Goal: Task Accomplishment & Management: Complete application form

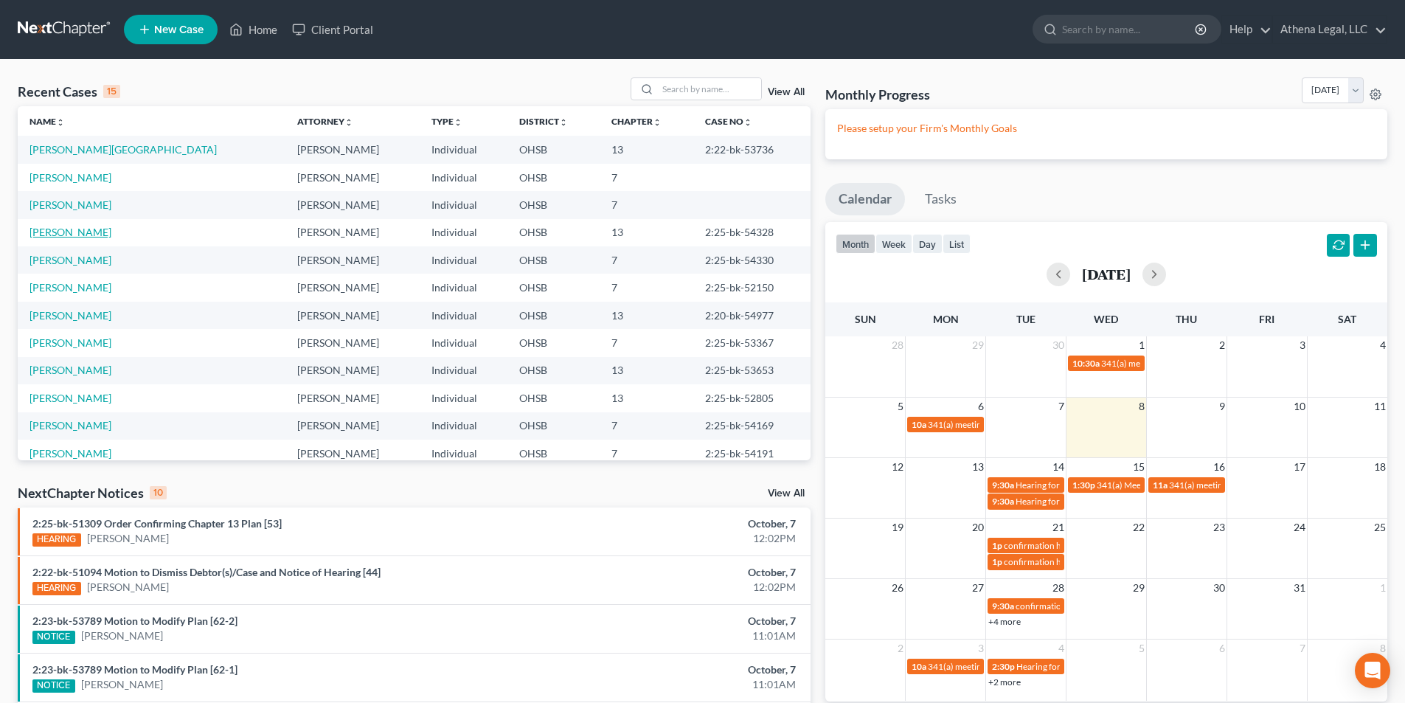
click at [66, 235] on link "[PERSON_NAME]" at bounding box center [71, 232] width 82 height 13
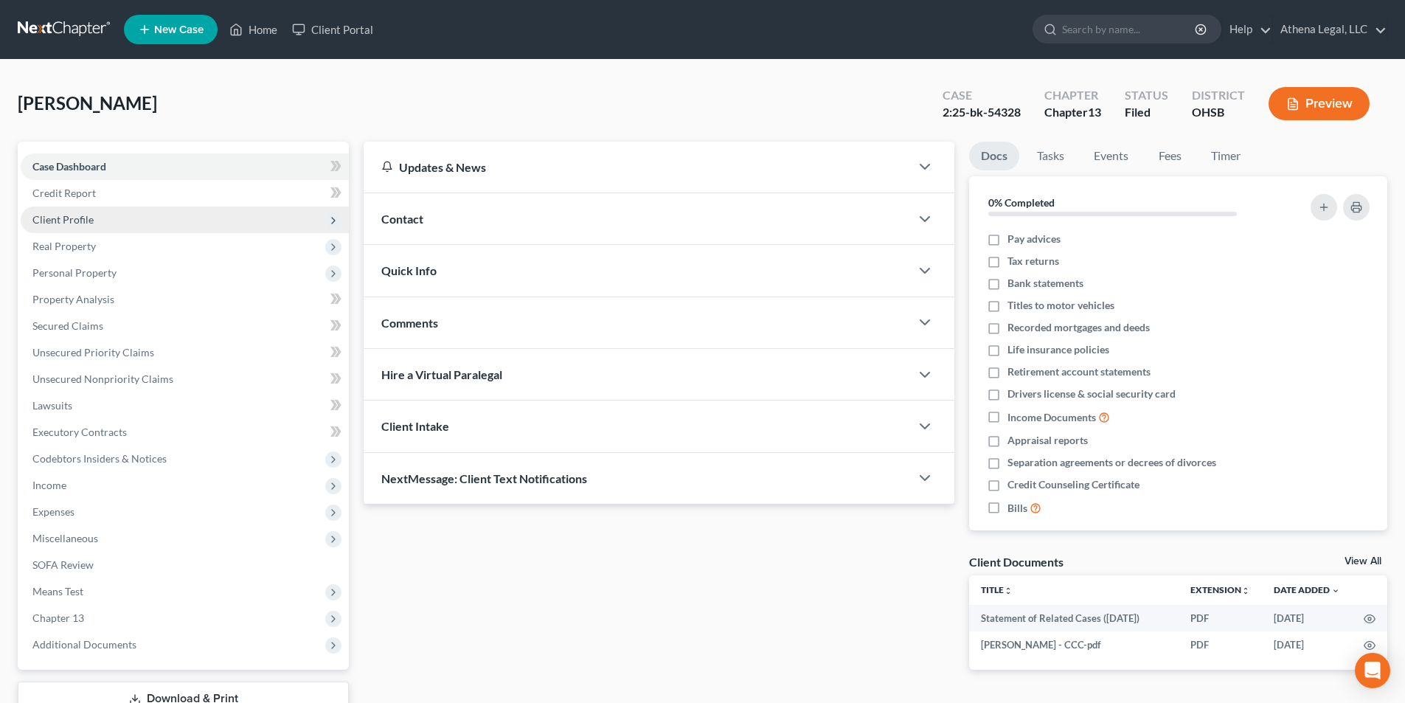
click at [87, 217] on span "Client Profile" at bounding box center [62, 219] width 61 height 13
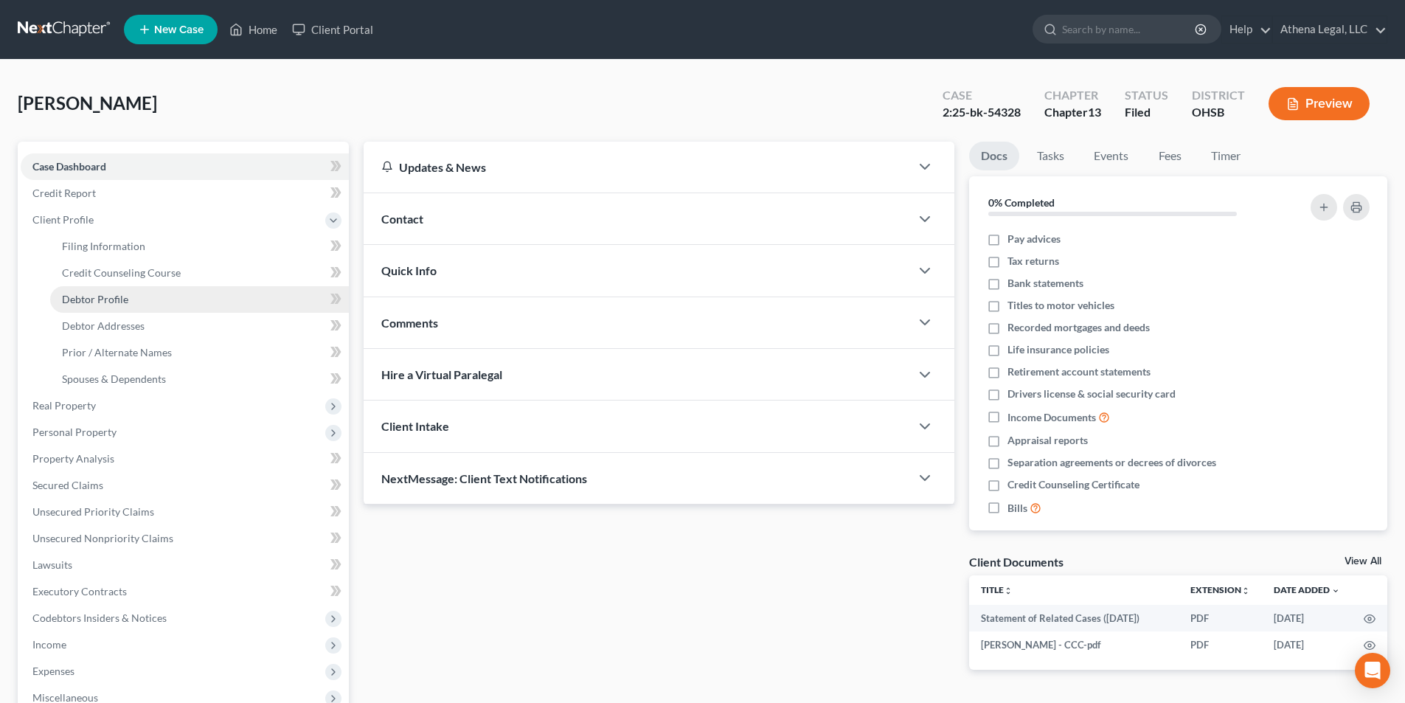
click at [97, 303] on span "Debtor Profile" at bounding box center [95, 299] width 66 height 13
select select "0"
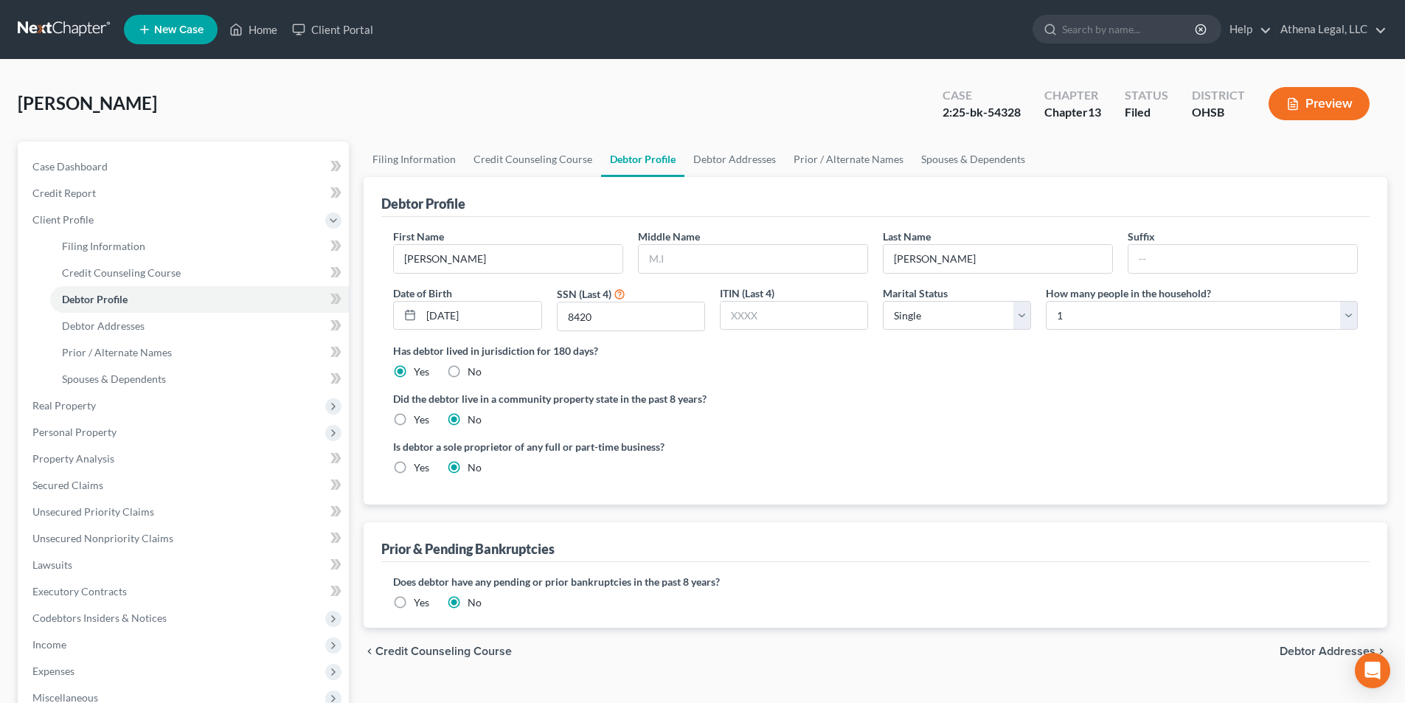
scroll to position [148, 0]
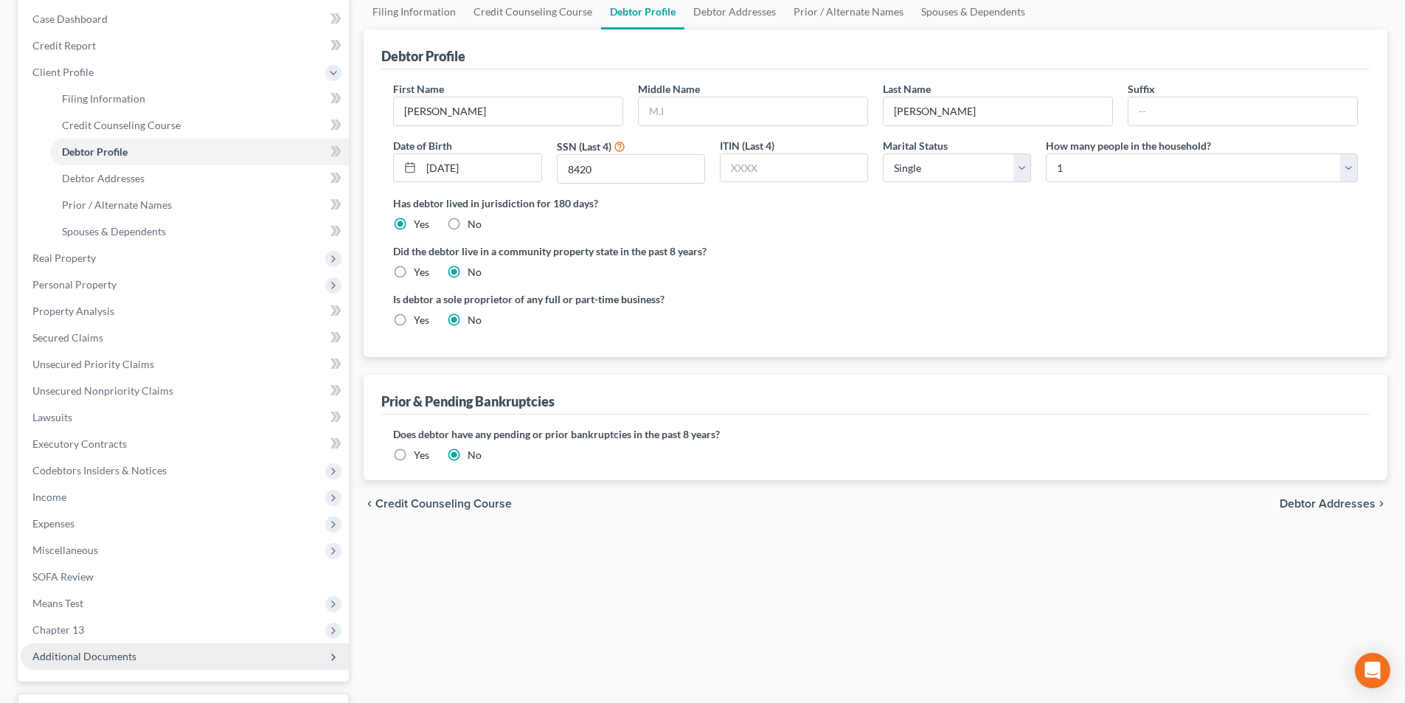
click at [59, 667] on ul "Case Dashboard Payments Invoices Payments Payments Credit Report Client Profile" at bounding box center [185, 338] width 328 height 664
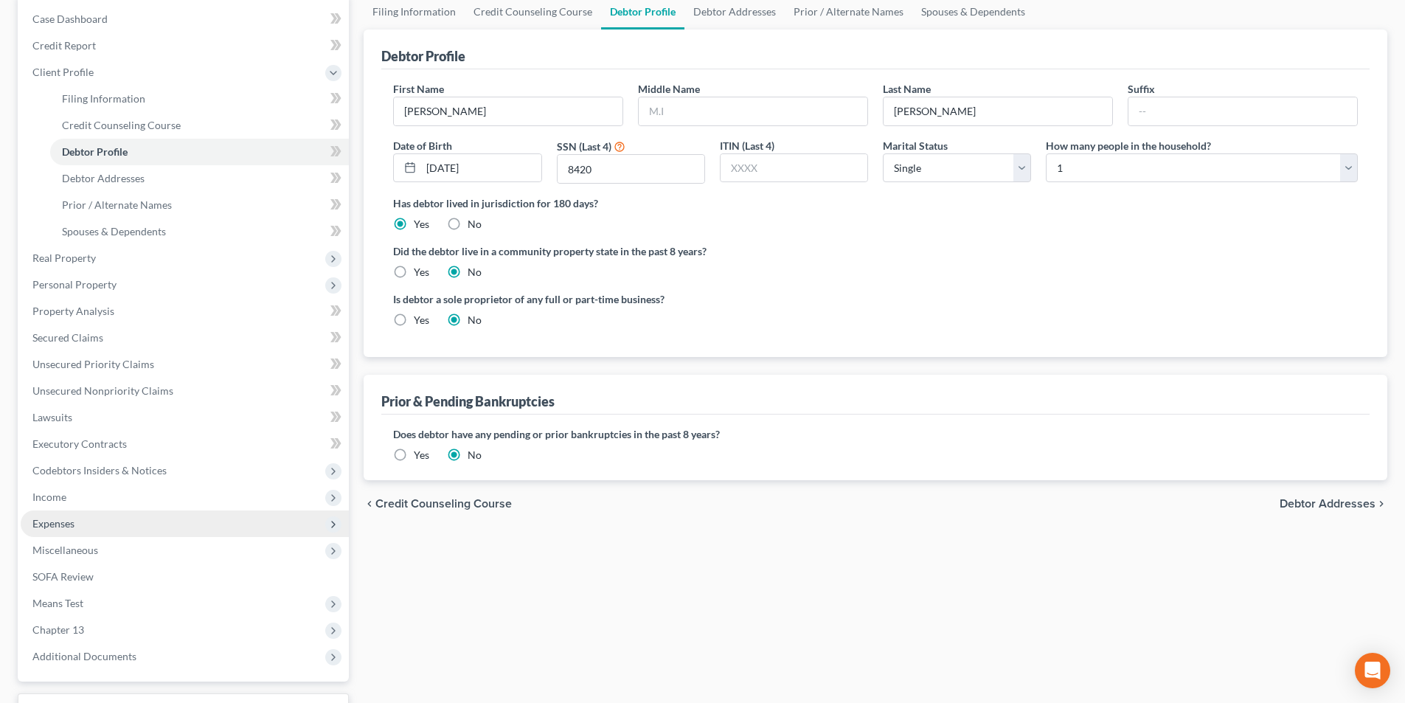
click at [93, 527] on span "Expenses" at bounding box center [185, 523] width 328 height 27
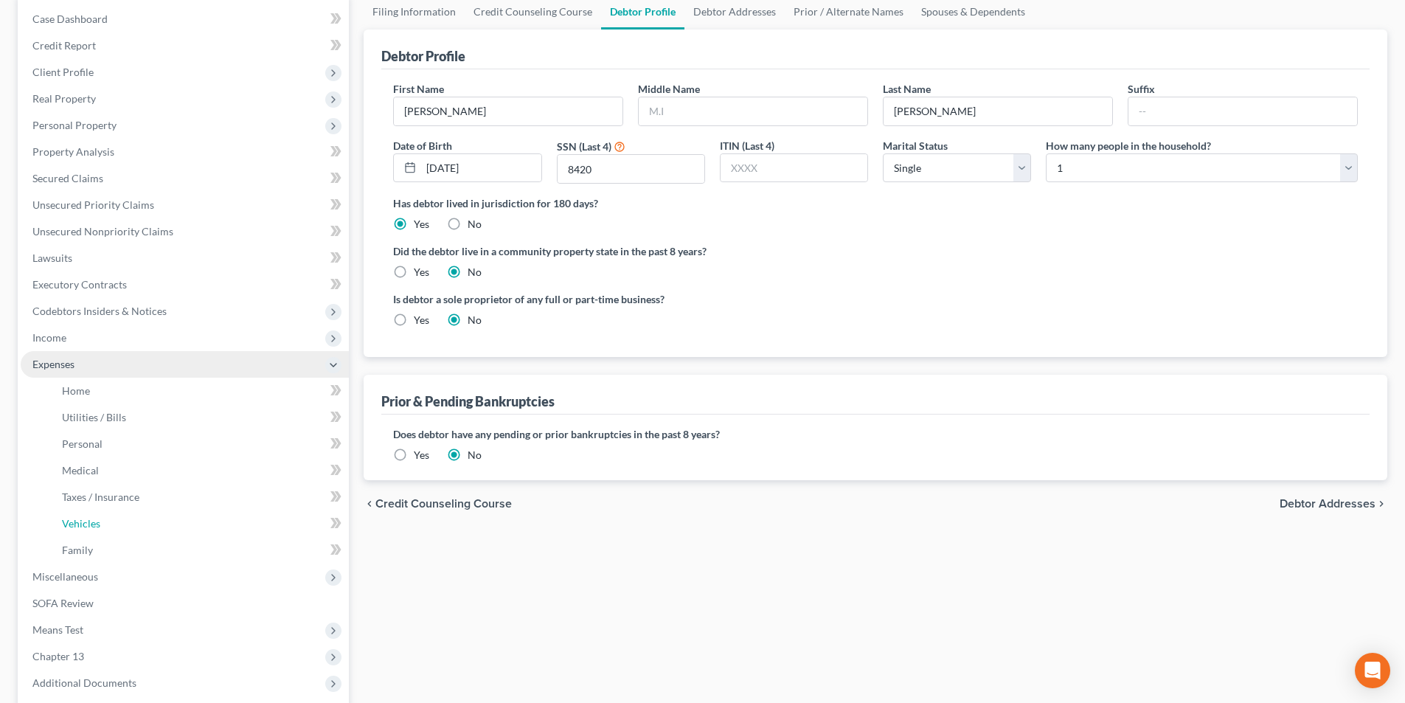
click at [93, 527] on span "Vehicles" at bounding box center [81, 523] width 38 height 13
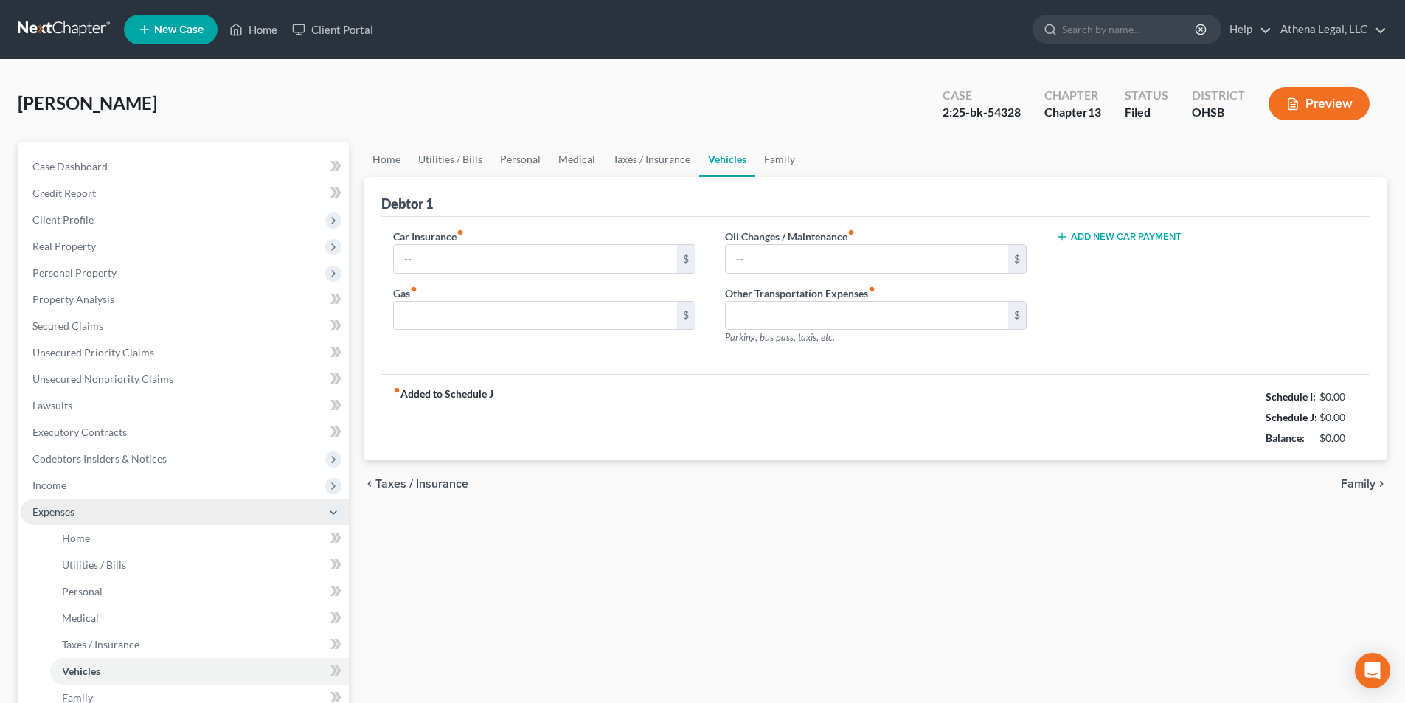
type input "110.00"
type input "75.00"
type input "100.00"
type input "0.00"
type input "110.00"
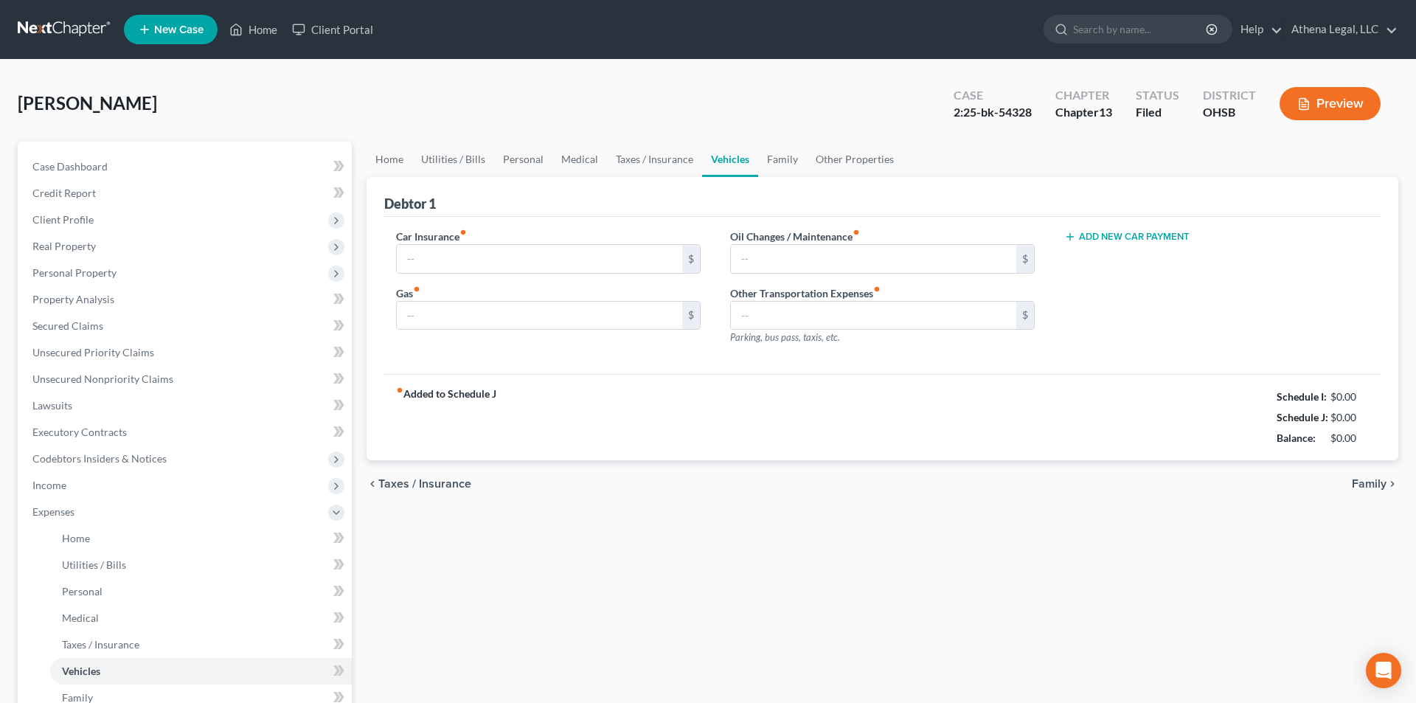
type input "75.00"
type input "100.00"
type input "0.00"
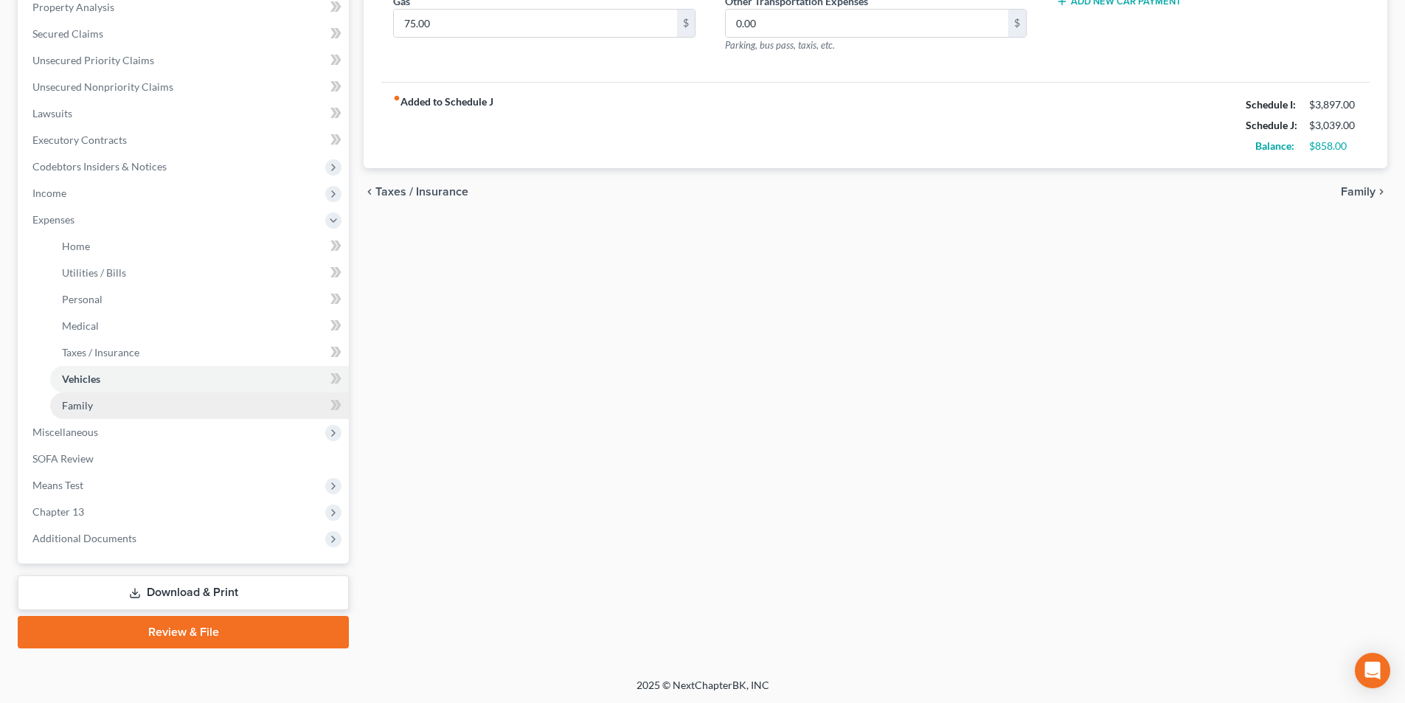
scroll to position [294, 0]
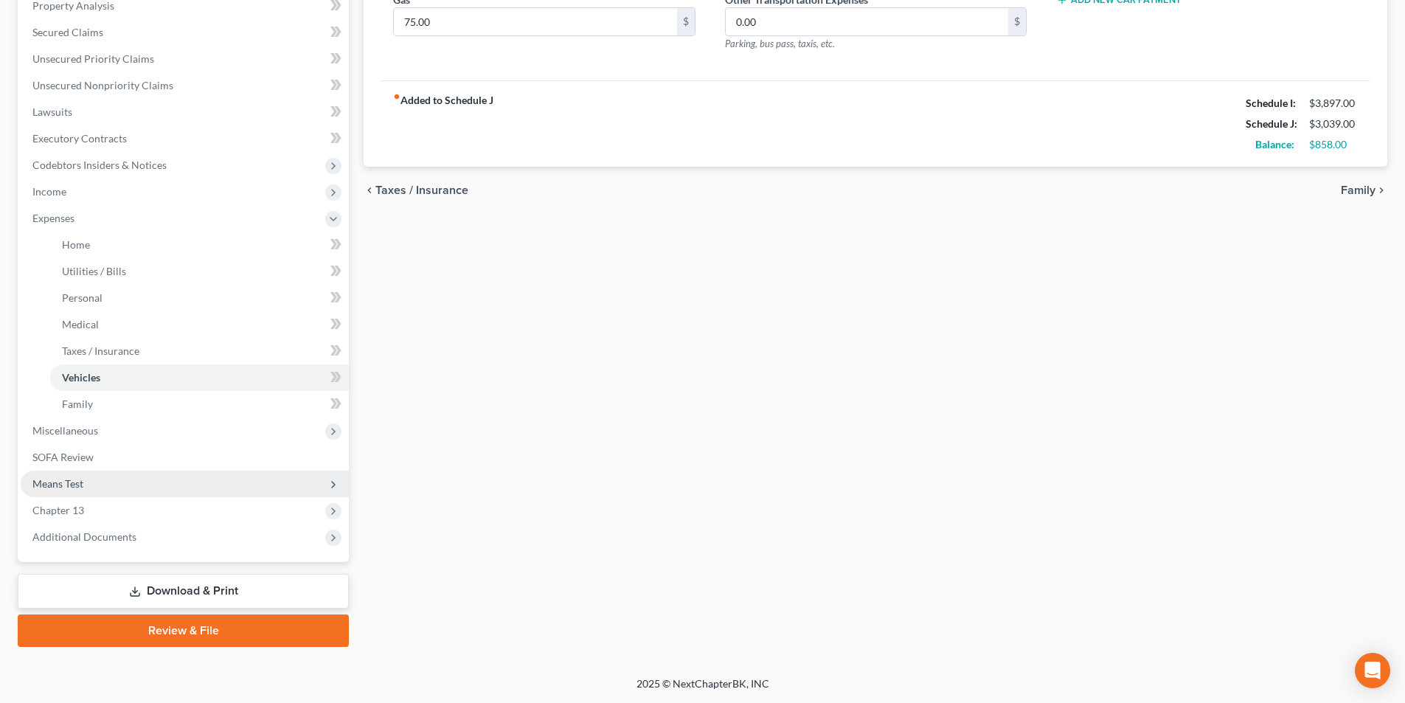
click at [83, 477] on span "Means Test" at bounding box center [57, 483] width 51 height 13
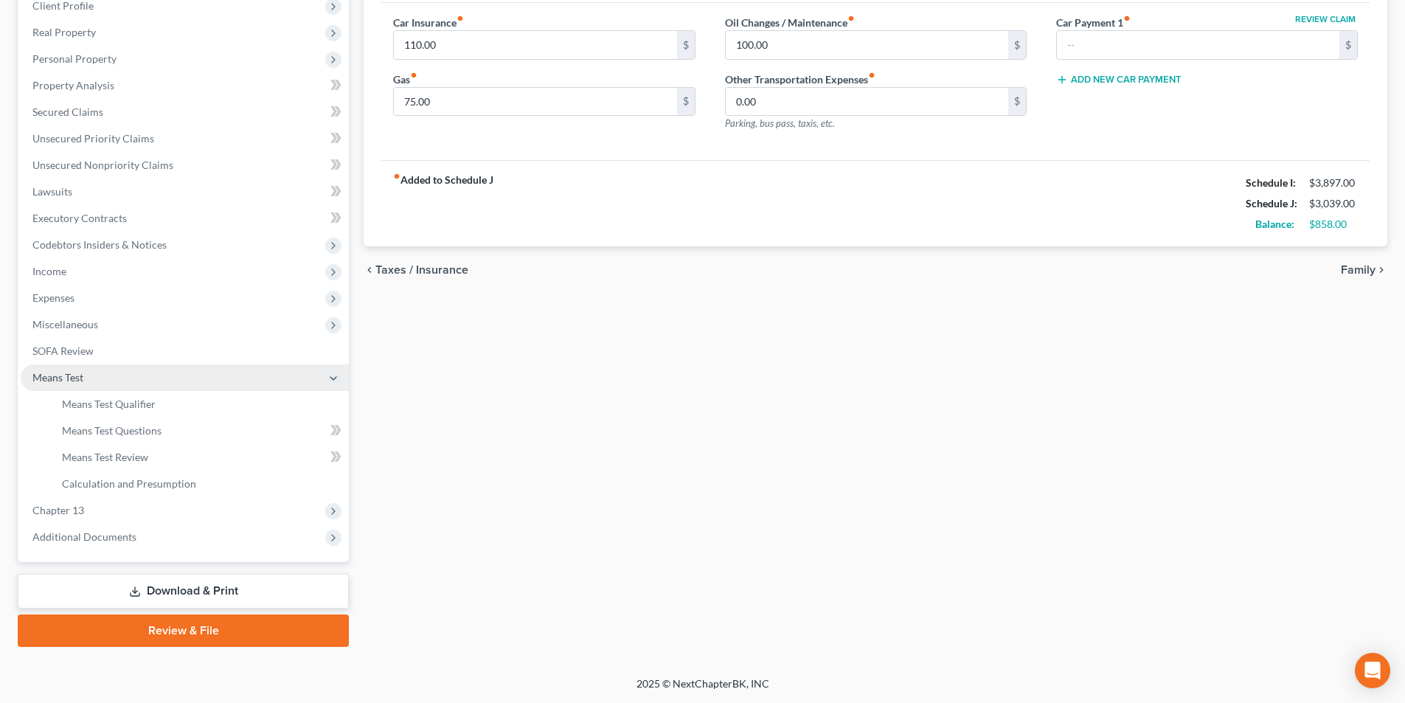
scroll to position [214, 0]
click at [107, 406] on span "Means Test Qualifier" at bounding box center [109, 404] width 94 height 13
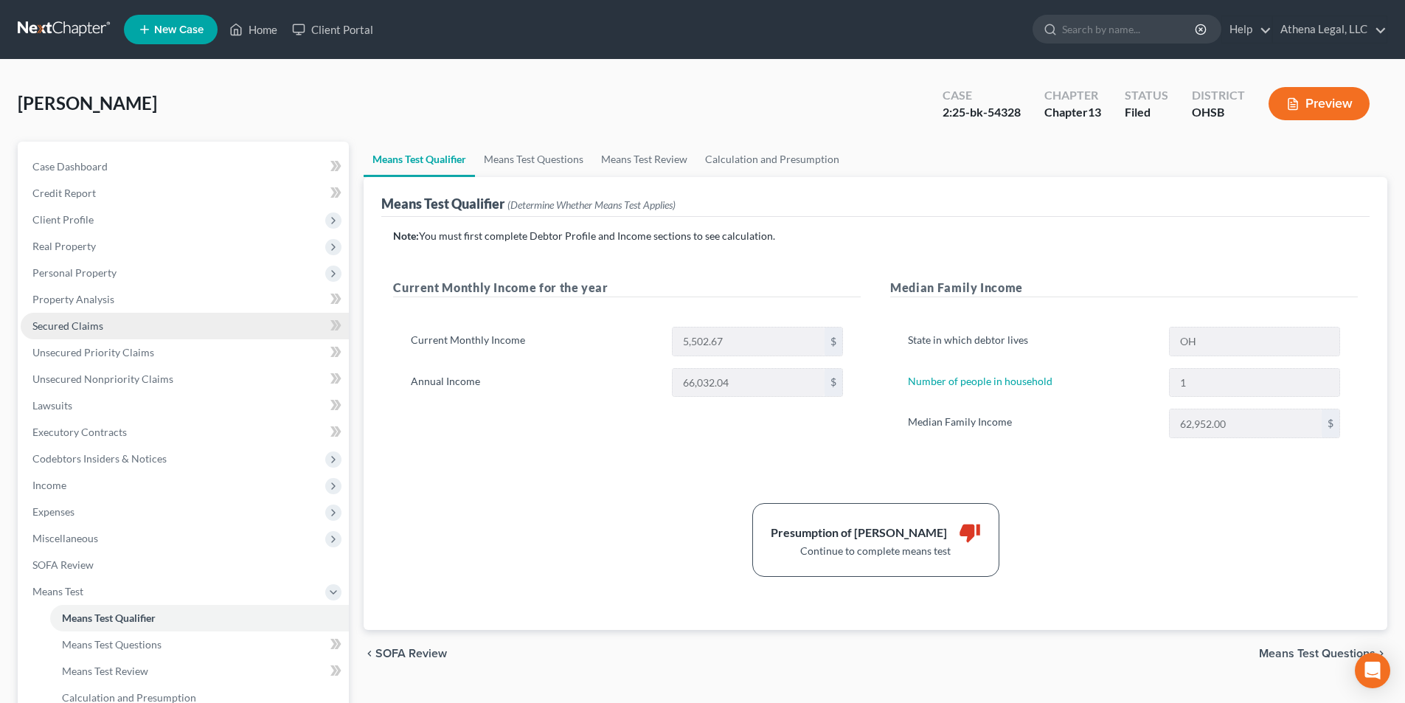
click at [63, 327] on span "Secured Claims" at bounding box center [67, 325] width 71 height 13
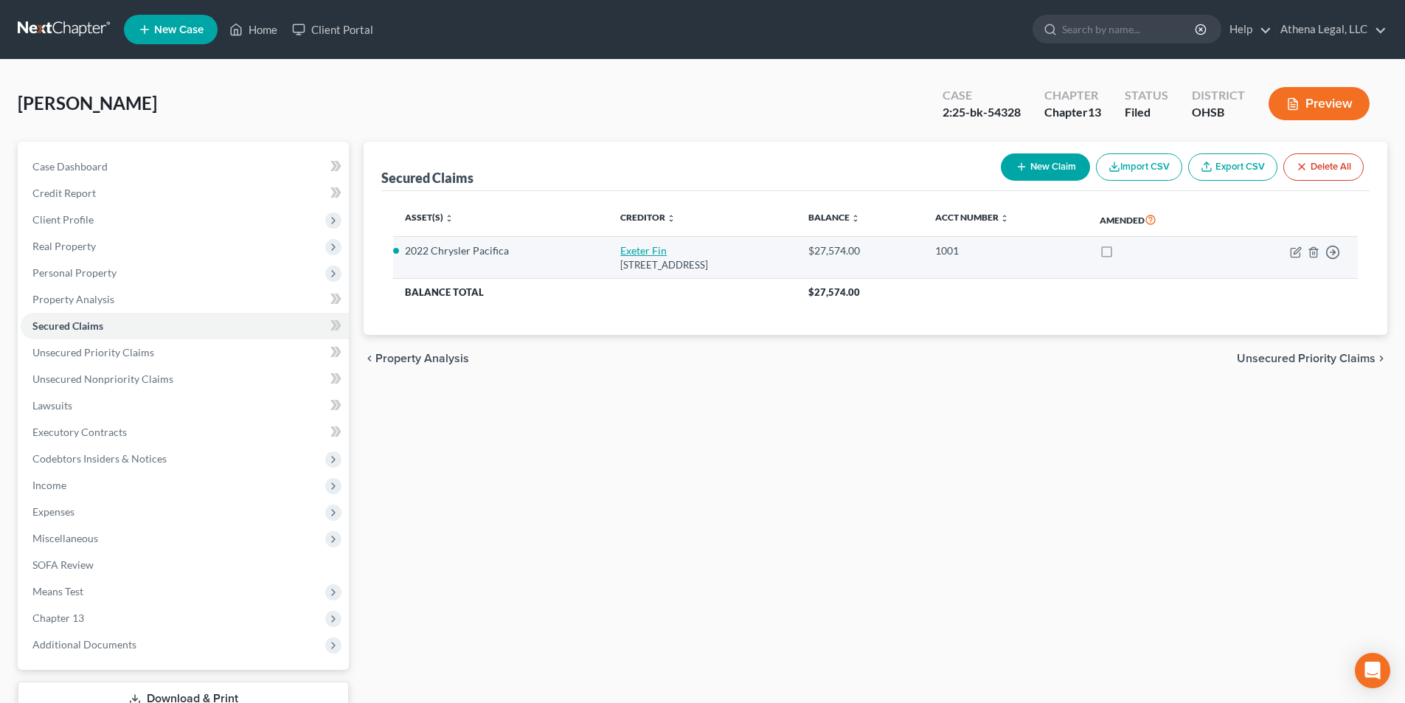
click at [620, 251] on link "Exeter Fin" at bounding box center [643, 250] width 46 height 13
select select "45"
select select "3"
select select "2"
select select "0"
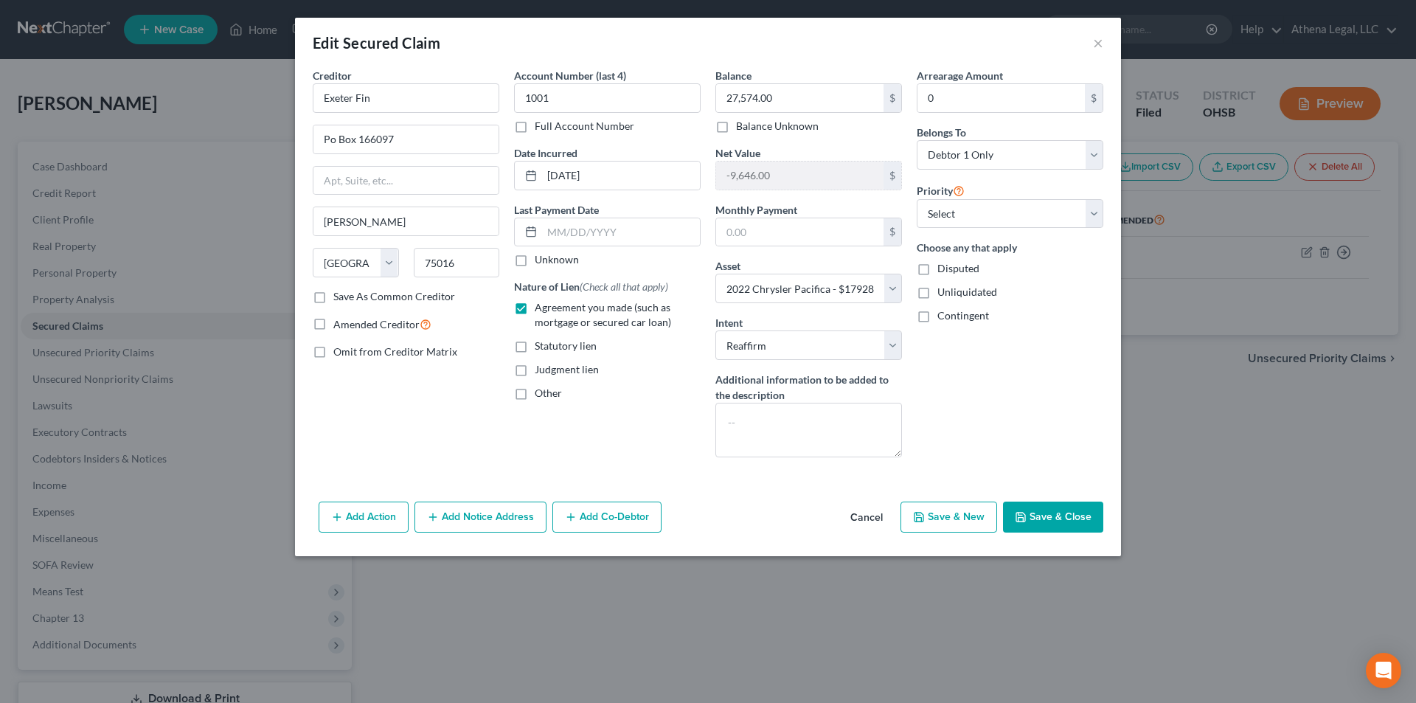
click at [864, 515] on button "Cancel" at bounding box center [867, 518] width 56 height 30
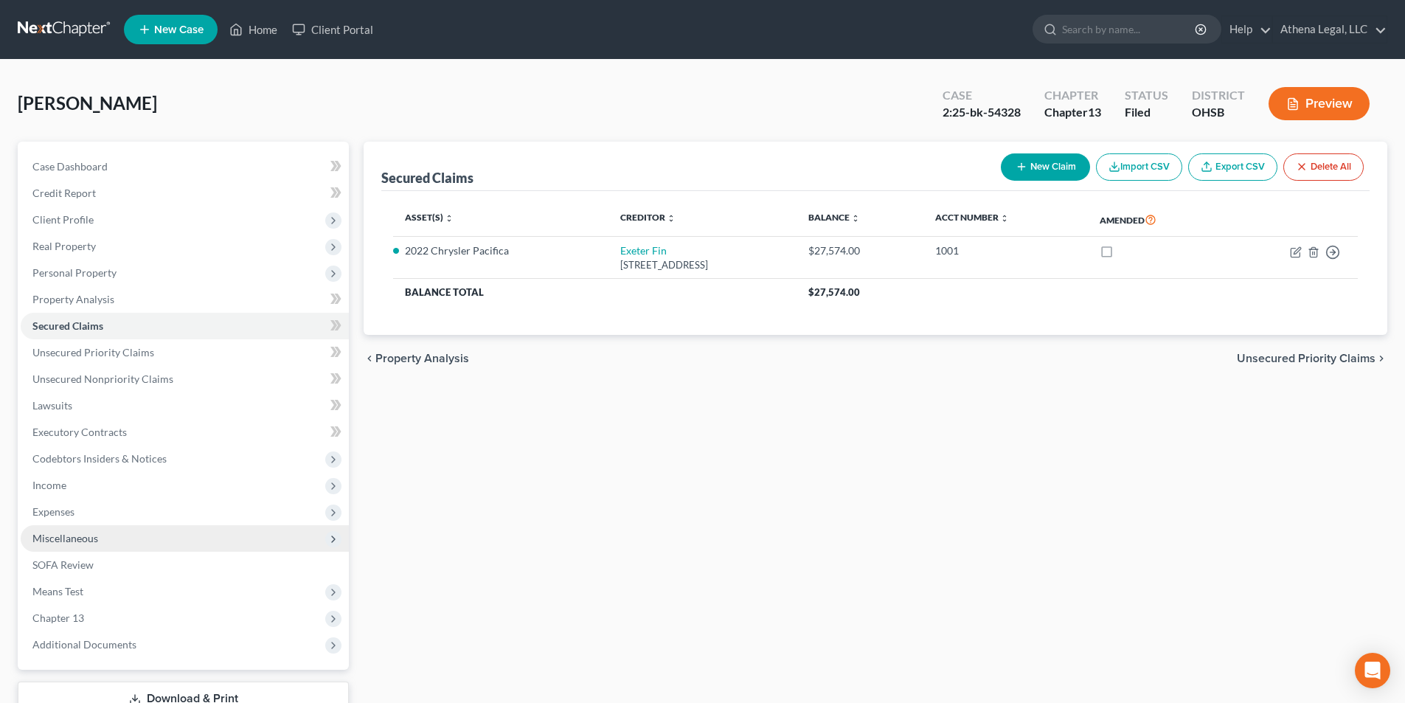
click at [65, 537] on span "Miscellaneous" at bounding box center [65, 538] width 66 height 13
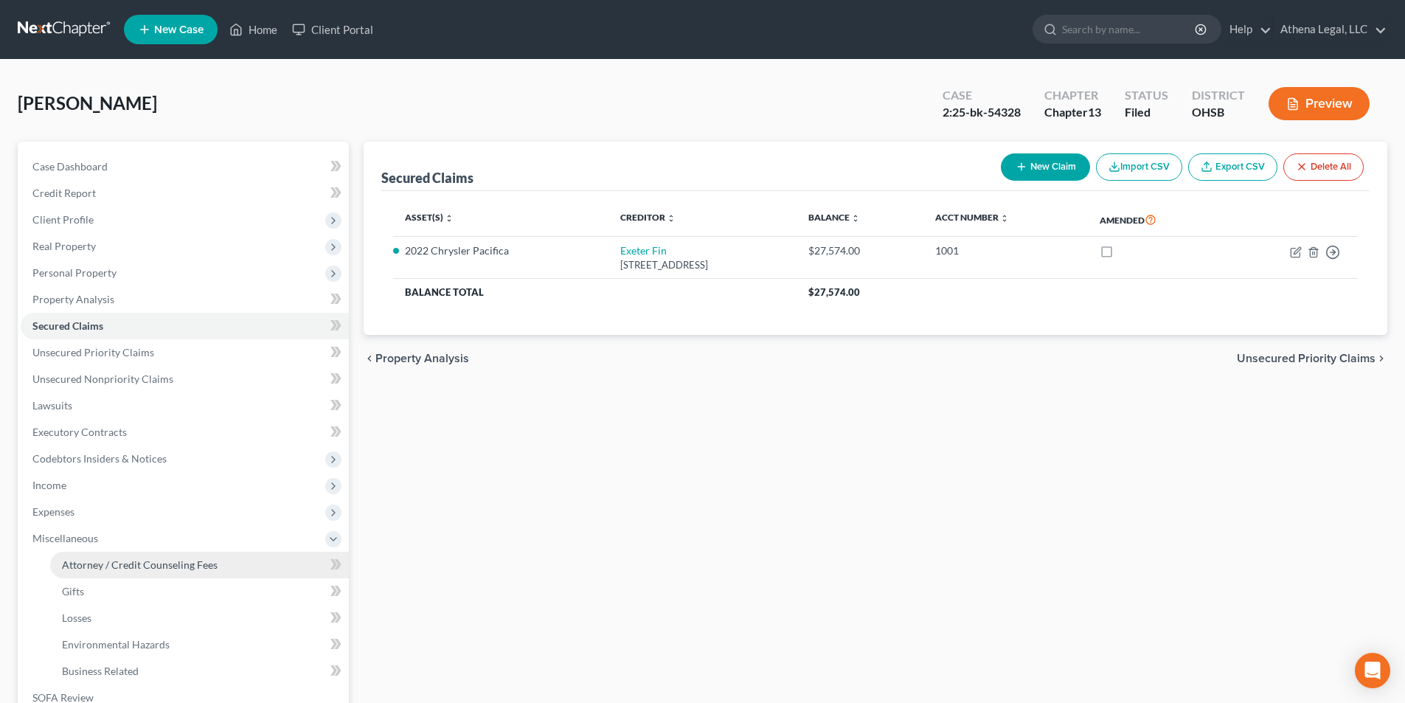
click at [112, 567] on span "Attorney / Credit Counseling Fees" at bounding box center [140, 564] width 156 height 13
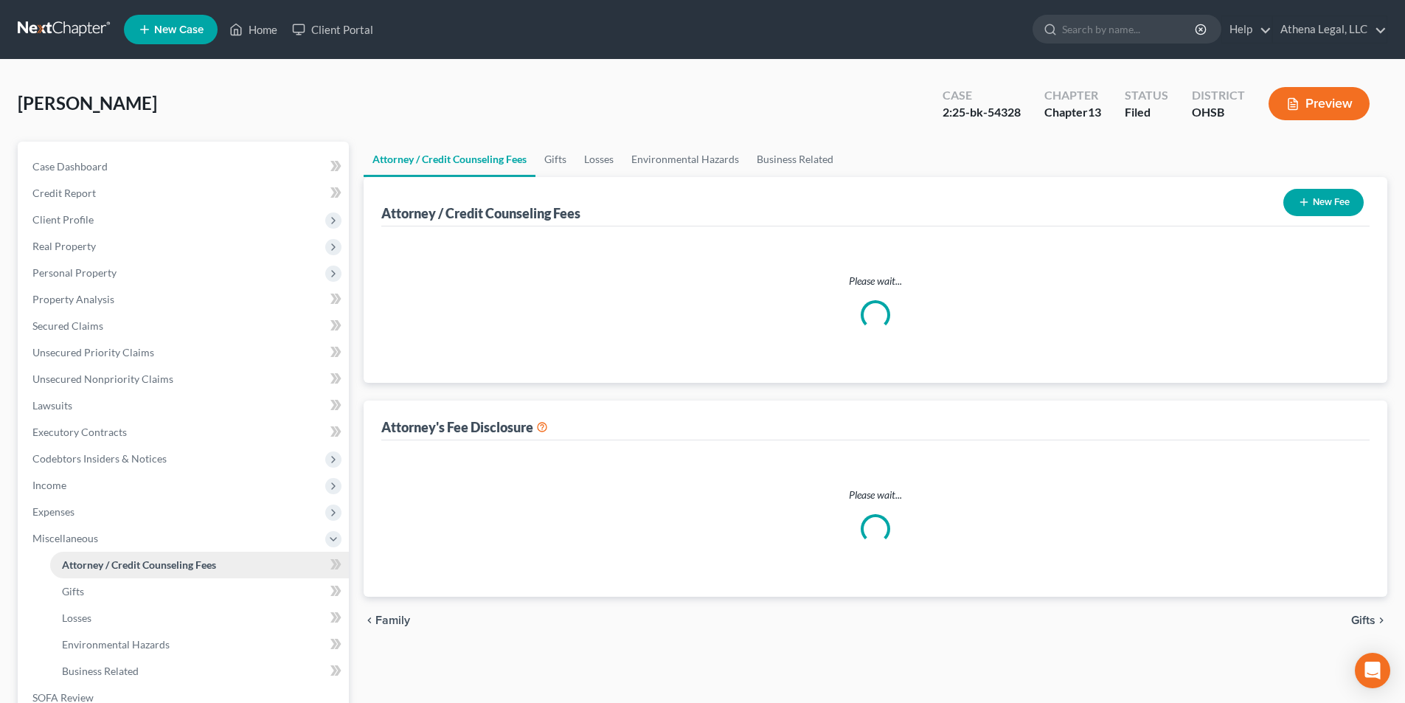
select select "1"
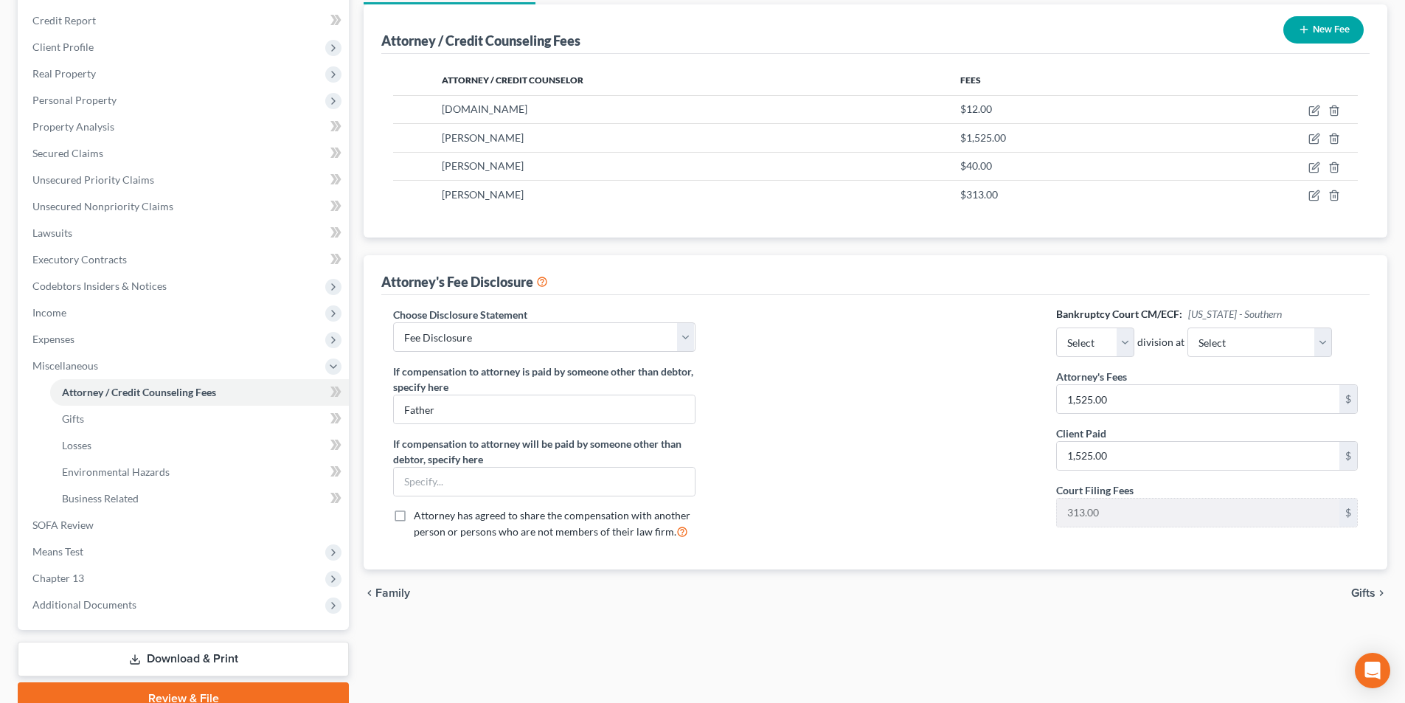
scroll to position [148, 0]
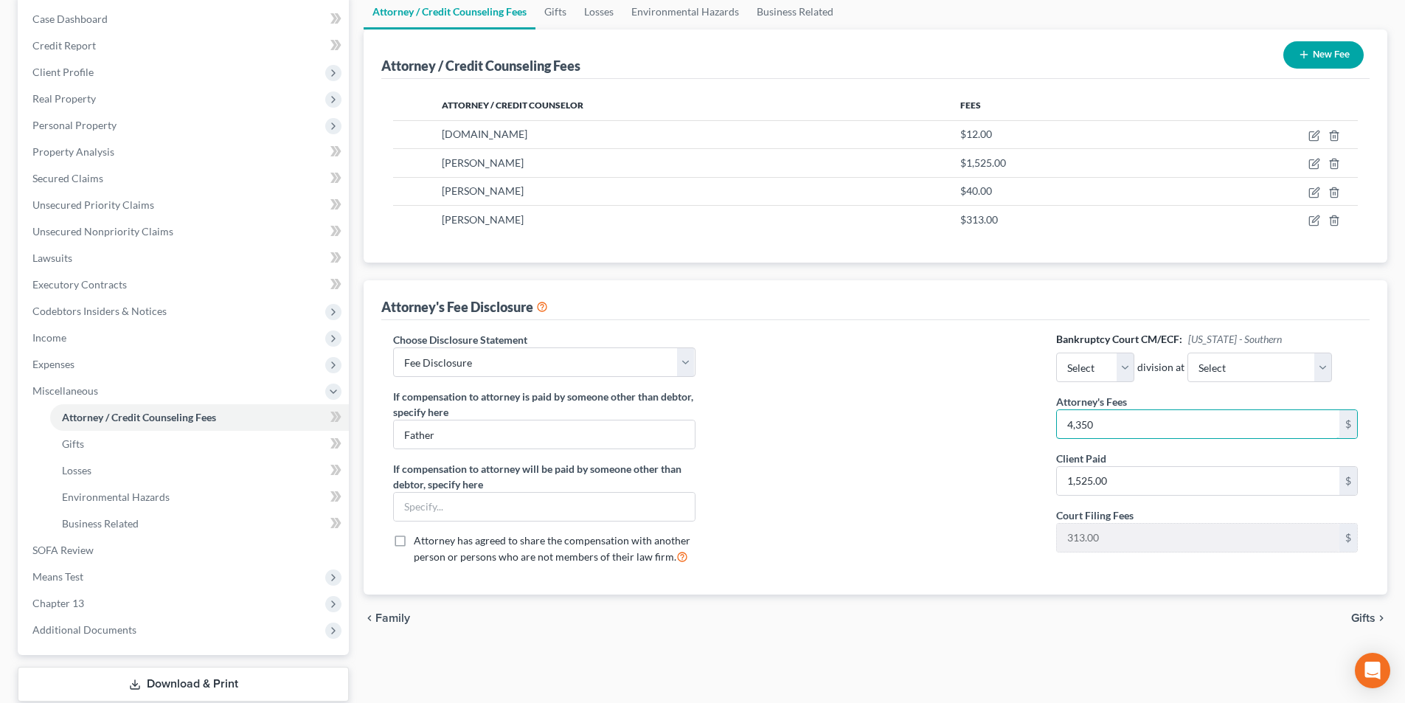
type input "4,350"
click at [976, 404] on div at bounding box center [875, 454] width 331 height 244
click at [136, 235] on span "Unsecured Nonpriority Claims" at bounding box center [102, 231] width 141 height 13
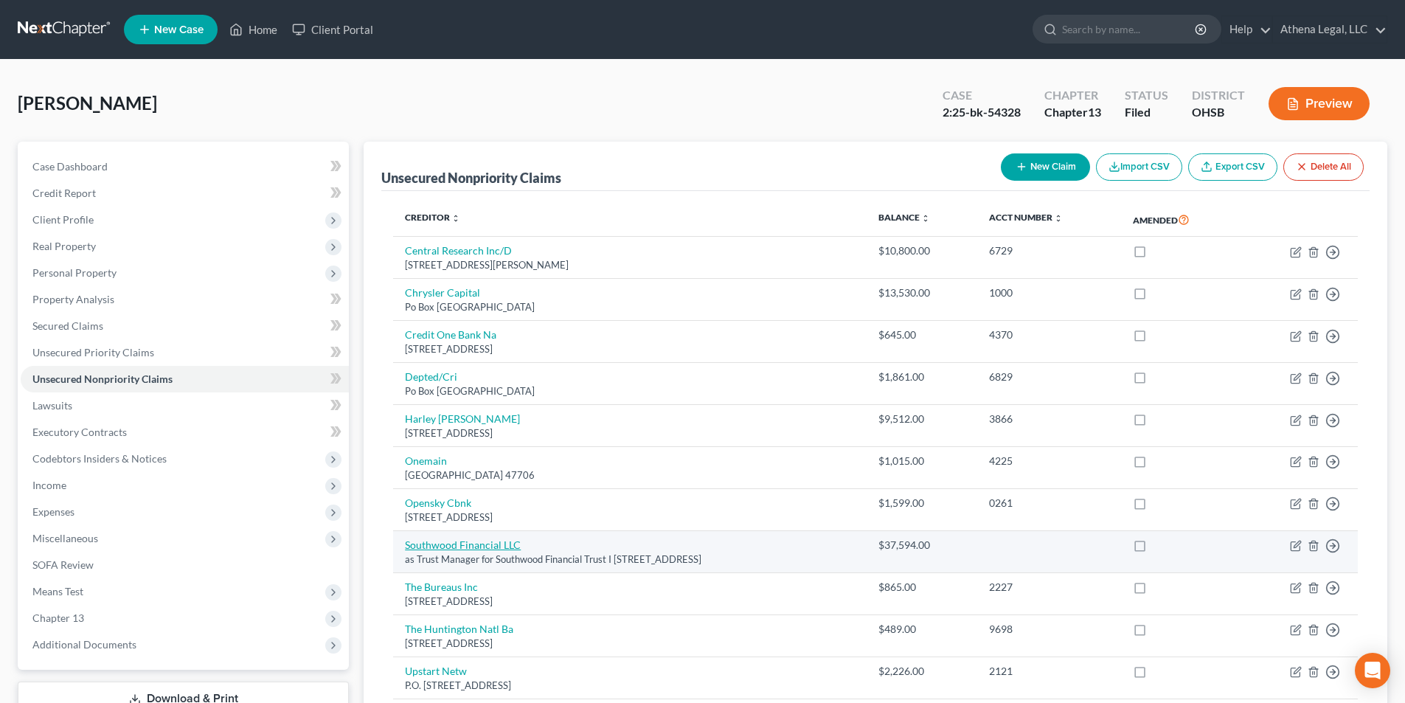
click at [507, 540] on link "Southwood Financial LLC" at bounding box center [463, 544] width 116 height 13
select select "48"
select select "14"
select select "3"
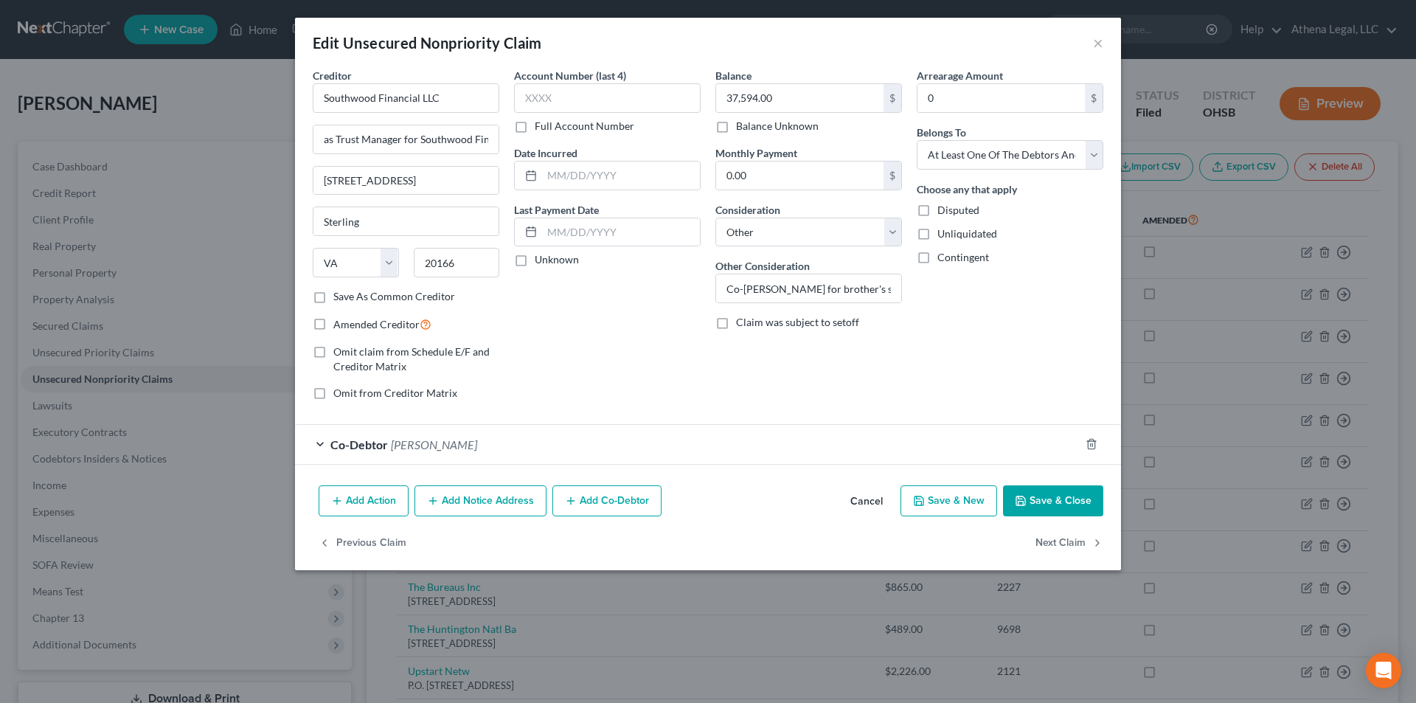
click at [882, 504] on button "Cancel" at bounding box center [867, 502] width 56 height 30
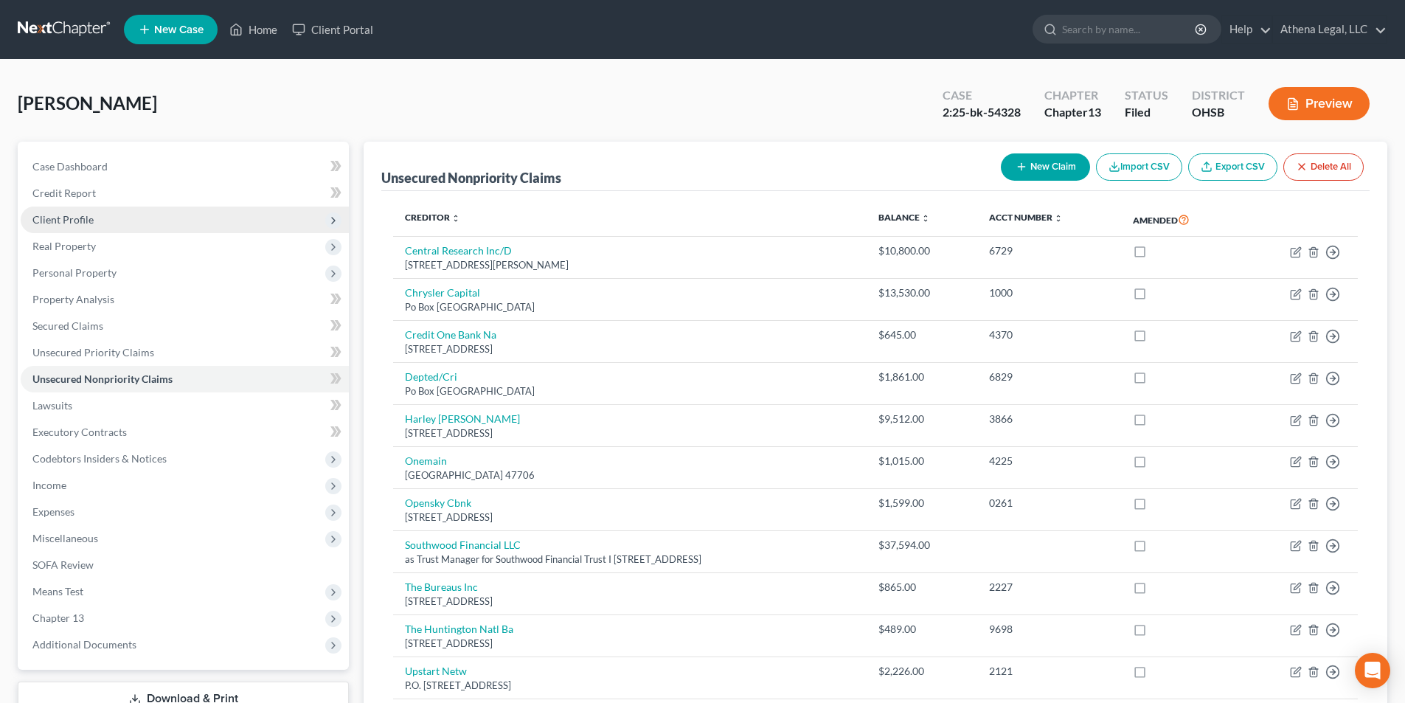
click at [53, 226] on span "Client Profile" at bounding box center [185, 220] width 328 height 27
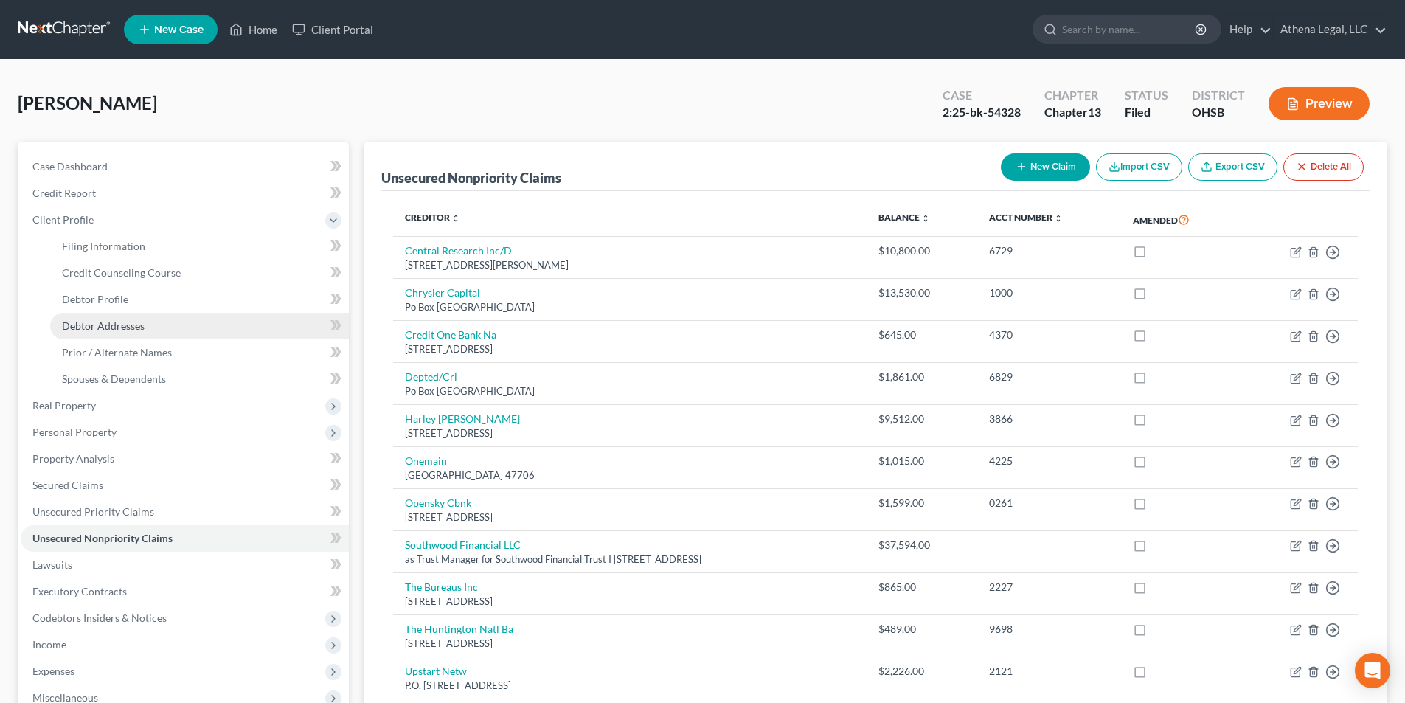
click at [105, 323] on span "Debtor Addresses" at bounding box center [103, 325] width 83 height 13
